Goal: Navigation & Orientation: Understand site structure

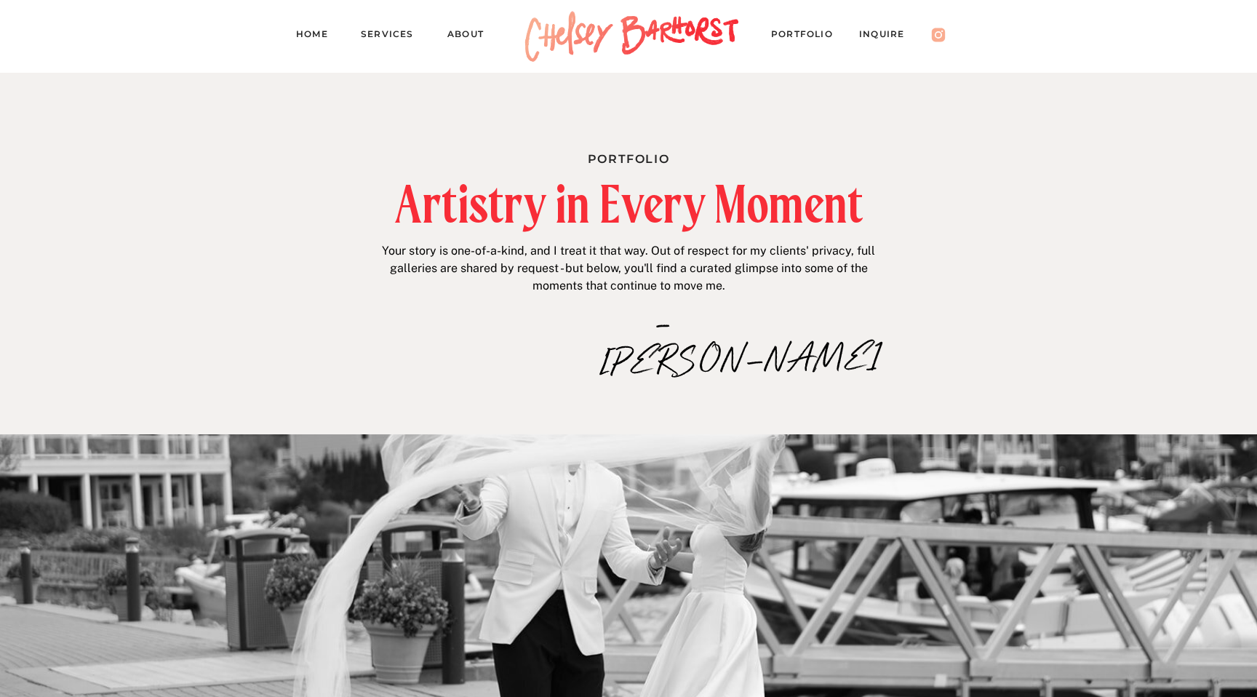
click at [318, 30] on nav "Home" at bounding box center [318, 36] width 44 height 20
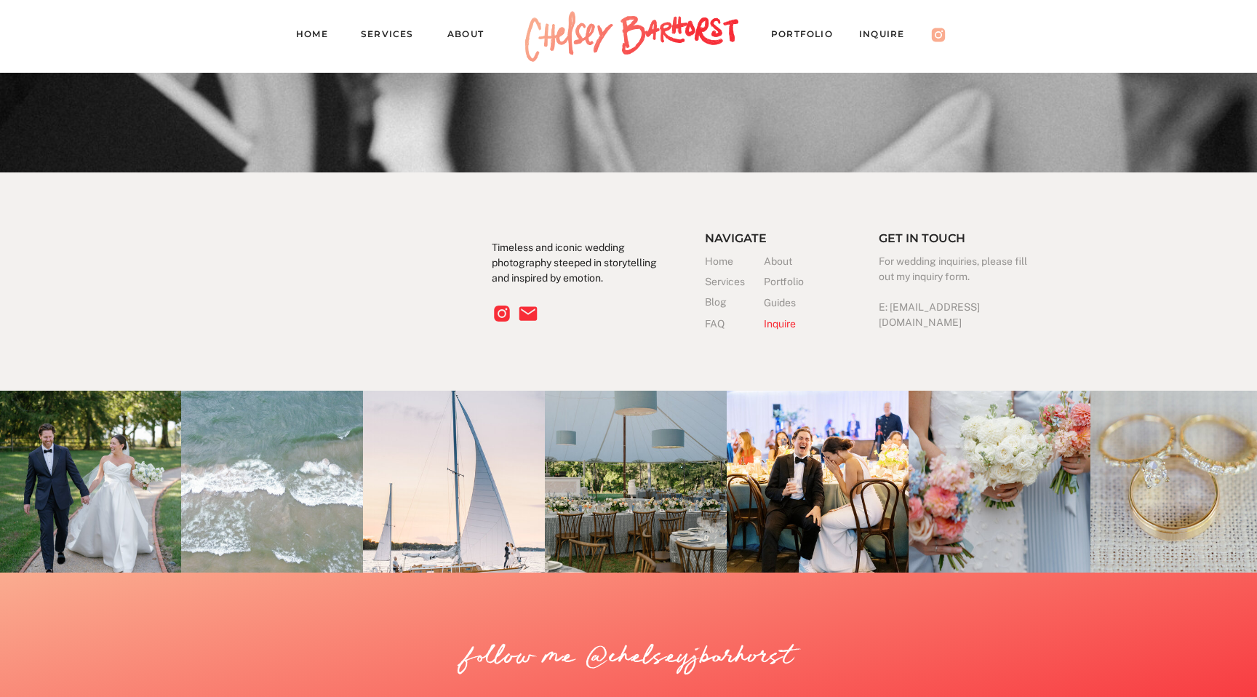
scroll to position [4637, 0]
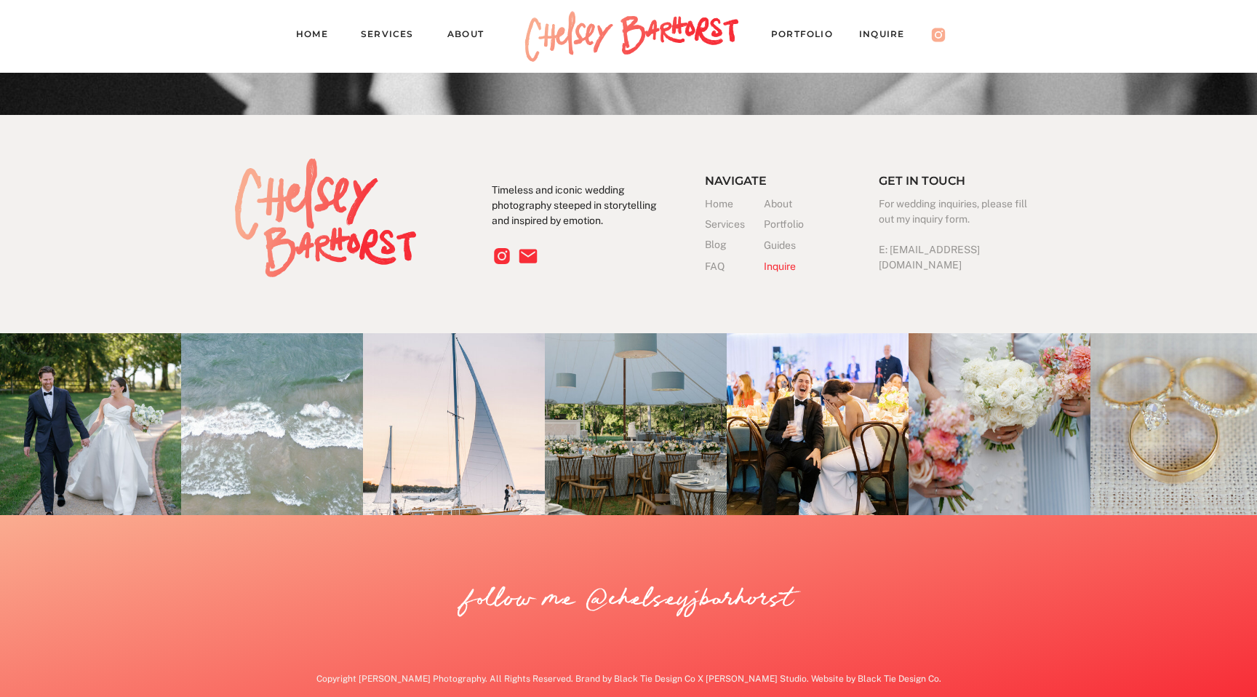
click at [727, 224] on h3 "Services" at bounding box center [734, 224] width 59 height 15
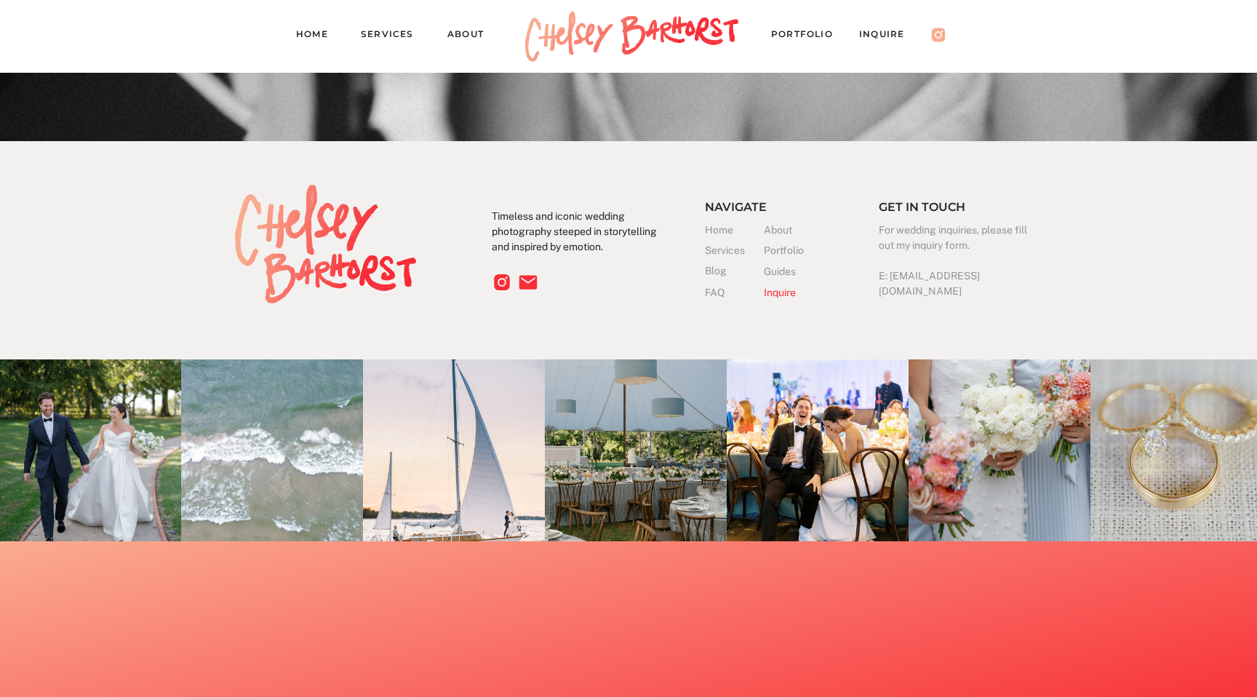
scroll to position [4133, 0]
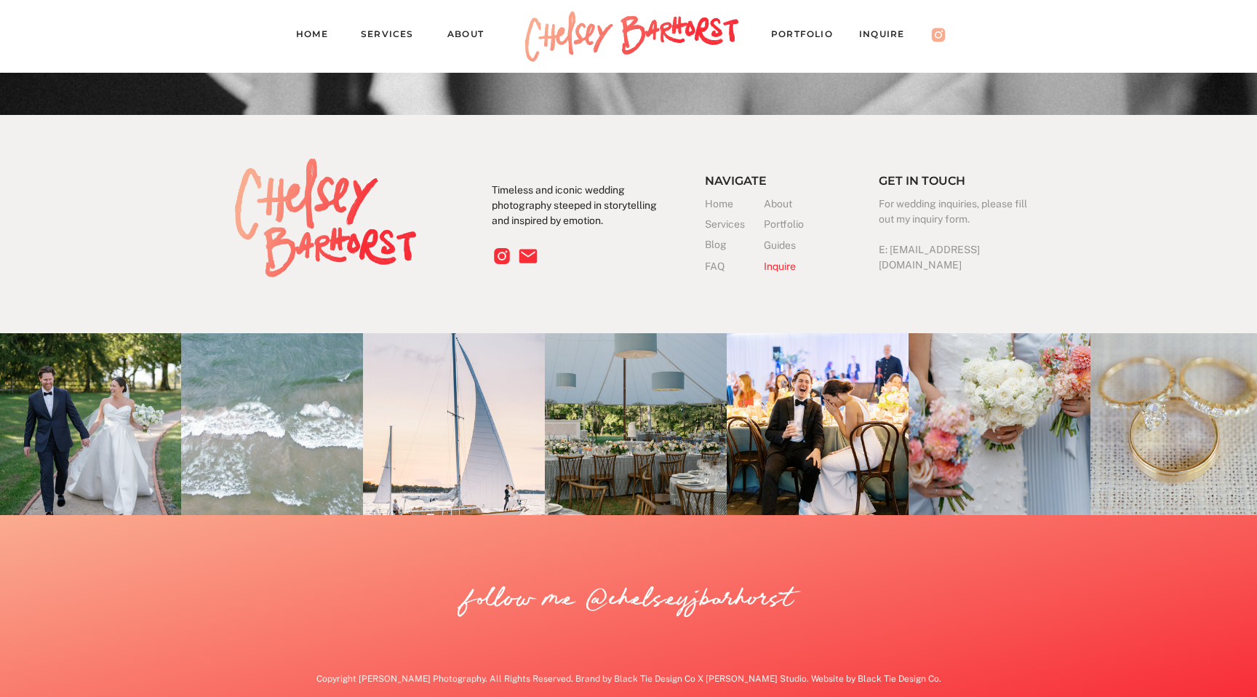
click at [724, 223] on h3 "Services" at bounding box center [734, 224] width 59 height 15
click at [784, 244] on h3 "Guides" at bounding box center [782, 245] width 36 height 15
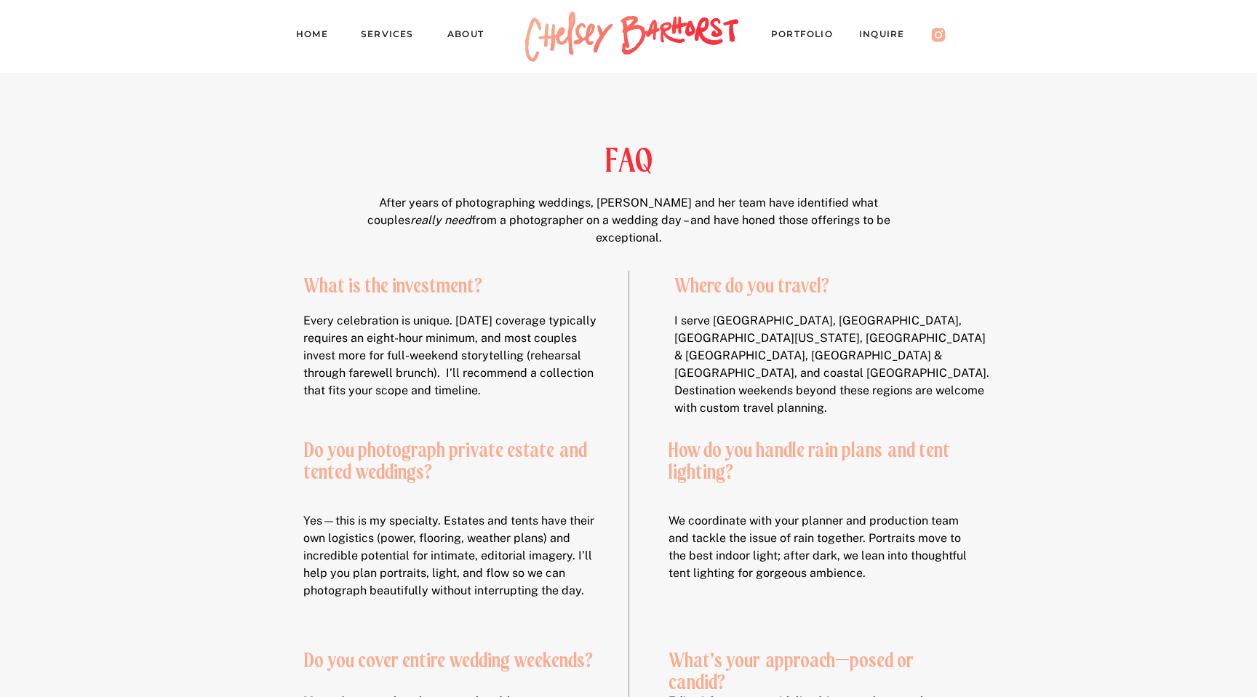
click at [470, 29] on nav "About" at bounding box center [472, 36] width 50 height 20
